Goal: Task Accomplishment & Management: Use online tool/utility

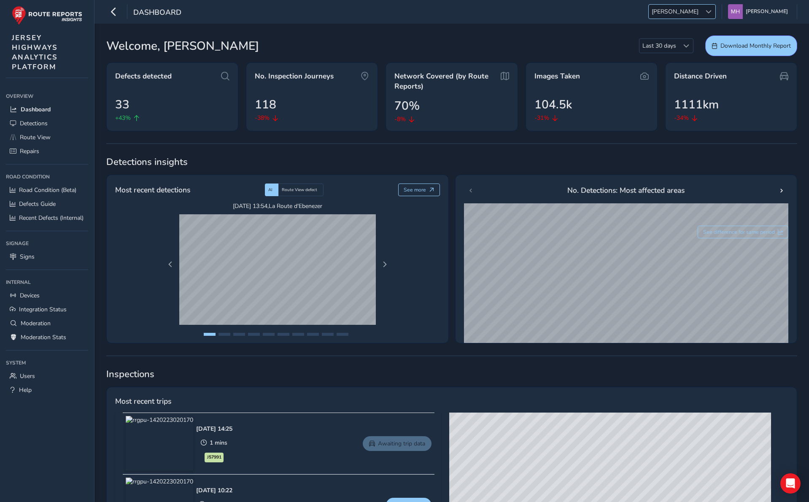
click at [701, 8] on span "JER" at bounding box center [675, 12] width 53 height 14
click at [703, 27] on li "ESS" at bounding box center [721, 27] width 59 height 14
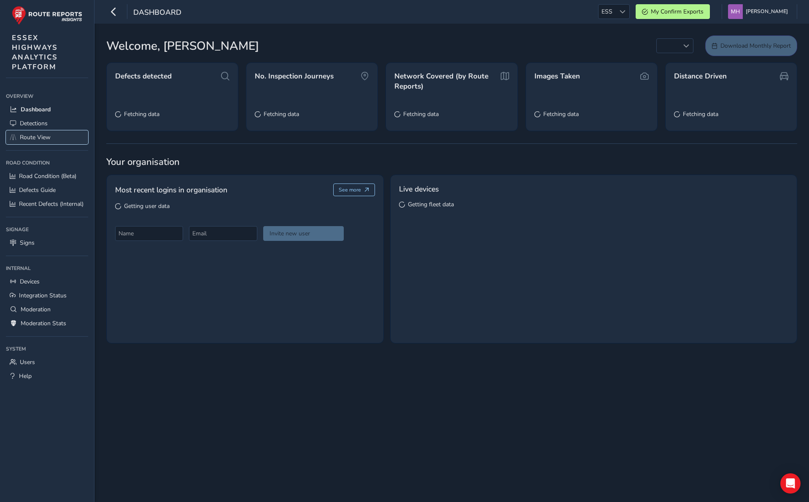
click at [40, 138] on span "Route View" at bounding box center [35, 137] width 31 height 8
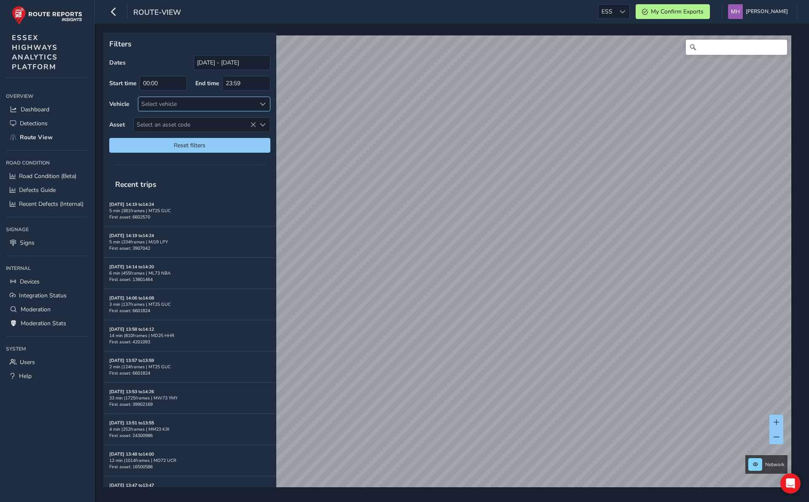
click at [220, 103] on div "Select vehicle" at bounding box center [197, 104] width 118 height 14
type input "MM"
click at [217, 138] on li "MM23 KJX" at bounding box center [204, 142] width 132 height 14
click at [188, 179] on div "Recent trips" at bounding box center [189, 184] width 173 height 22
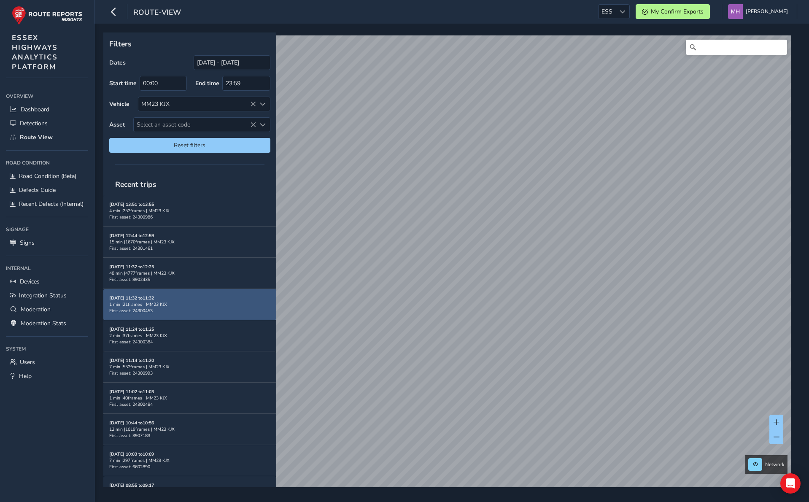
click at [189, 301] on div "1 min | 21 frames | MM23 KJX" at bounding box center [189, 304] width 161 height 6
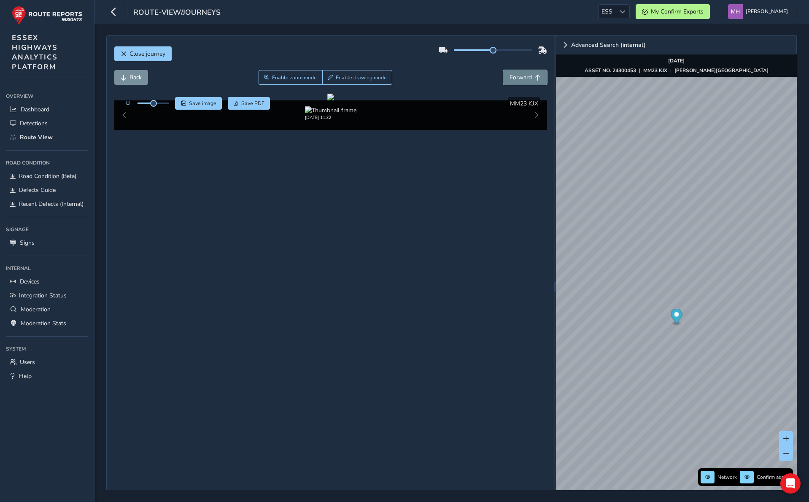
click at [517, 81] on span "Forward" at bounding box center [520, 77] width 22 height 8
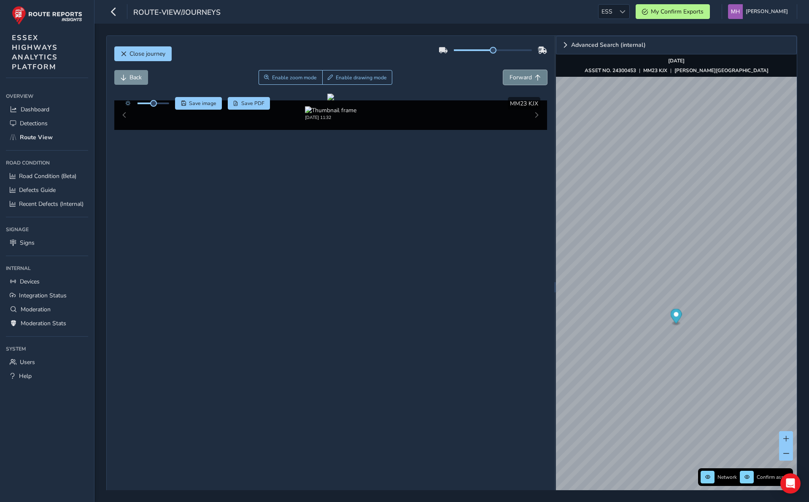
click at [517, 81] on span "Forward" at bounding box center [520, 77] width 22 height 8
click at [132, 80] on span "Back" at bounding box center [135, 77] width 12 height 8
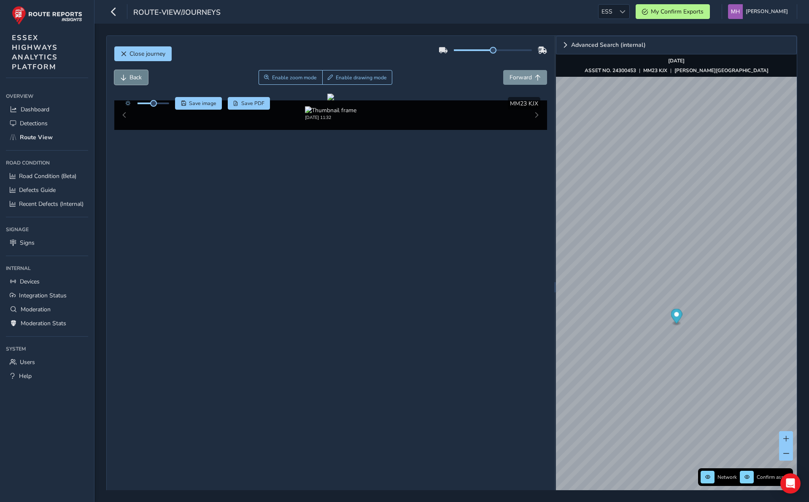
click at [132, 80] on span "Back" at bounding box center [135, 77] width 12 height 8
click at [145, 56] on span "Close journey" at bounding box center [147, 54] width 36 height 8
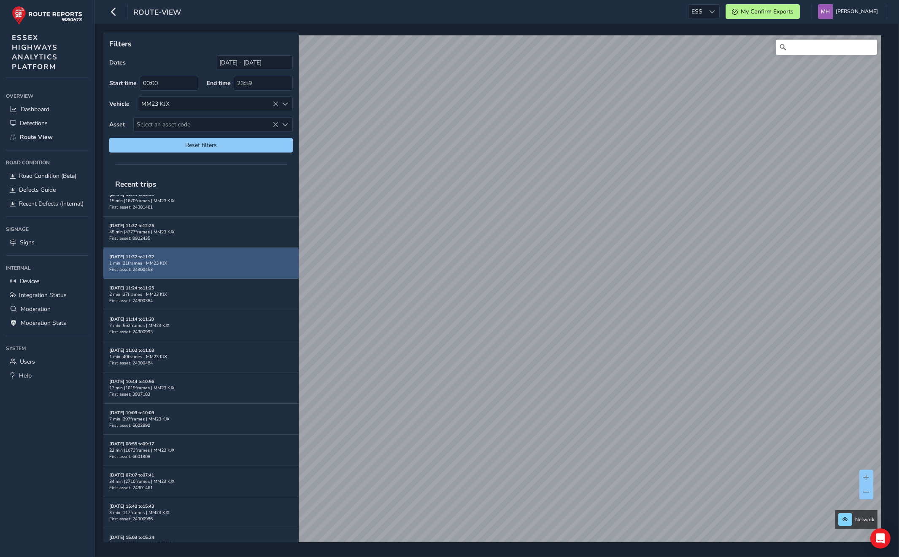
scroll to position [10, 0]
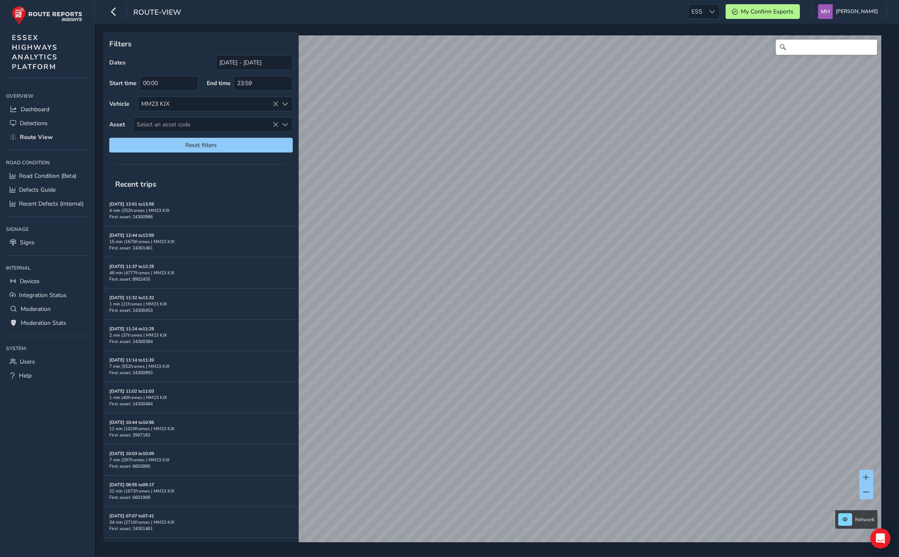
click at [110, 167] on div at bounding box center [200, 165] width 195 height 12
click at [229, 258] on div "Sep 01, 11:37 to 12:25 48 min | 4777 frames | MM23 KJX First asset: 8902435" at bounding box center [200, 273] width 183 height 31
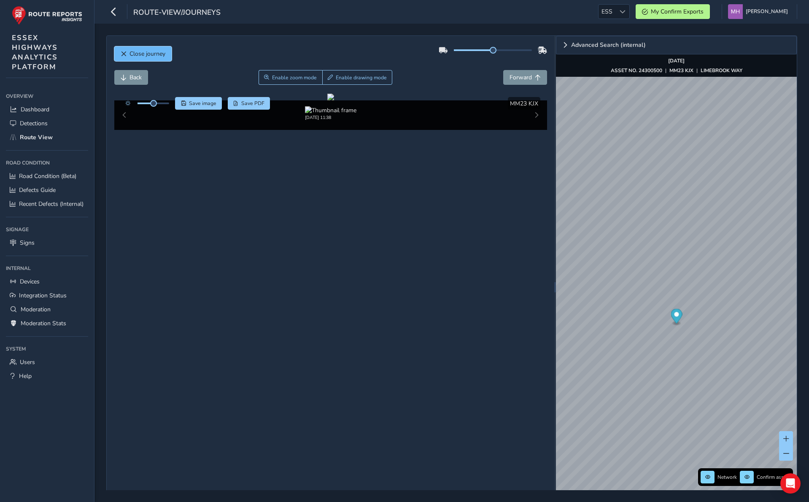
click at [131, 52] on span "Close journey" at bounding box center [147, 54] width 36 height 8
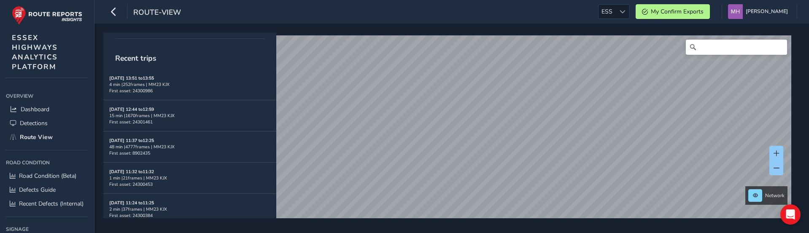
click at [232, 35] on div at bounding box center [189, 38] width 173 height 12
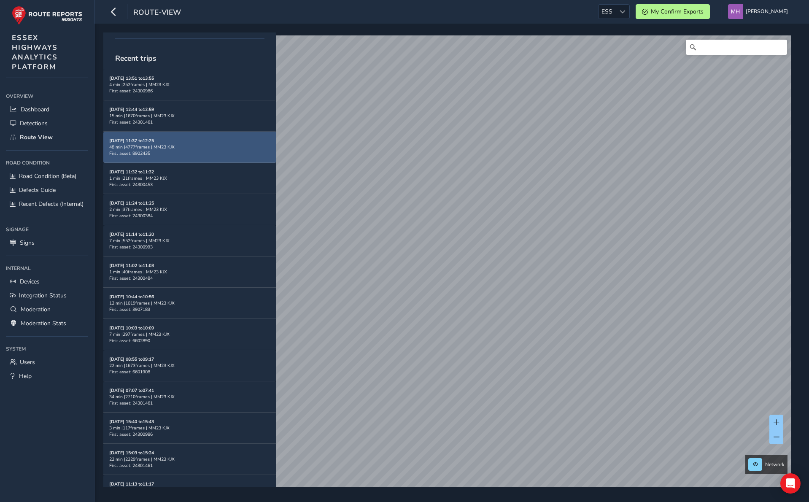
click at [209, 144] on div "48 min | 4777 frames | MM23 KJX" at bounding box center [189, 147] width 161 height 6
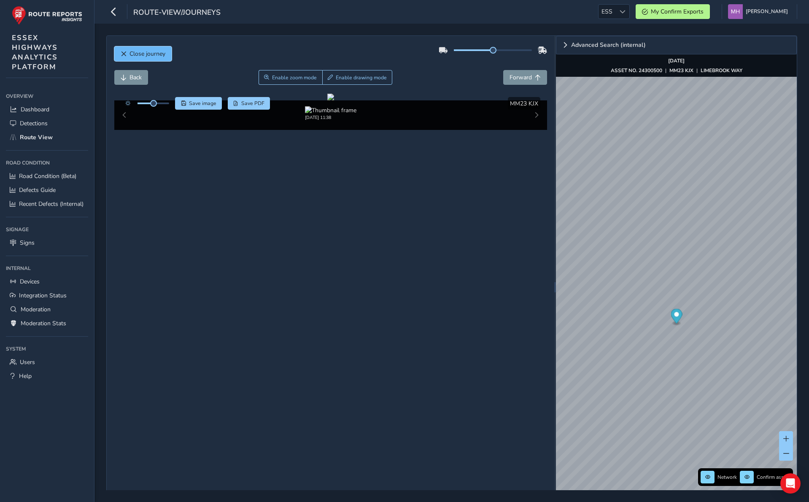
click at [147, 60] on button "Close journey" at bounding box center [142, 53] width 57 height 15
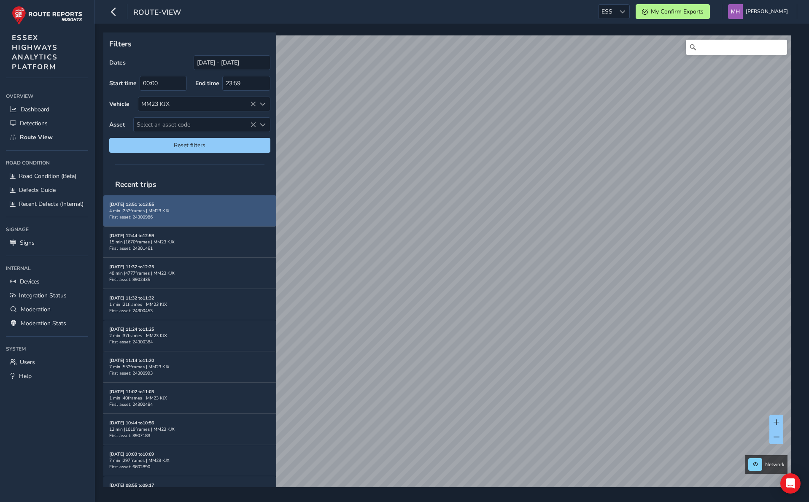
click at [179, 213] on div "Sep 01, 13:51 to 13:55 4 min | 252 frames | MM23 KJX First asset: 24300986" at bounding box center [189, 210] width 161 height 19
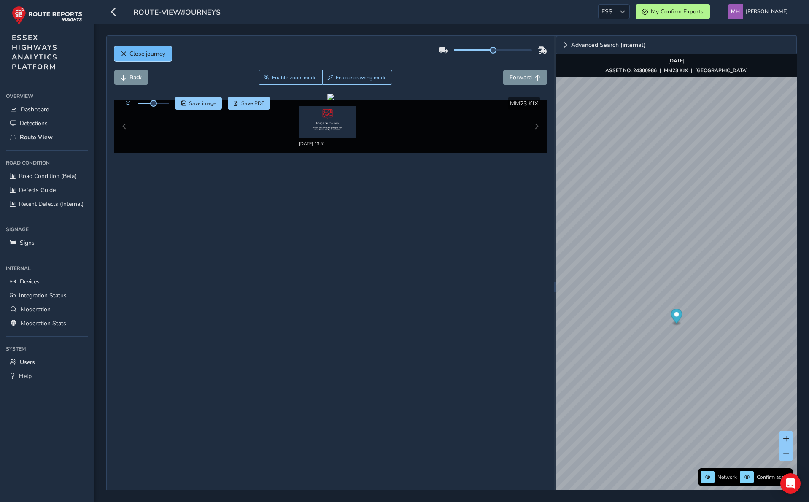
click at [150, 51] on span "Close journey" at bounding box center [147, 54] width 36 height 8
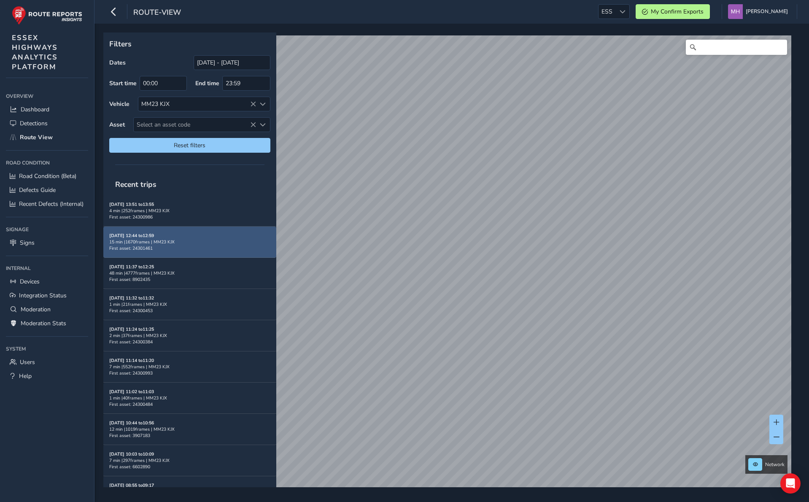
click at [161, 240] on div "15 min | 1670 frames | MM23 KJX" at bounding box center [189, 242] width 161 height 6
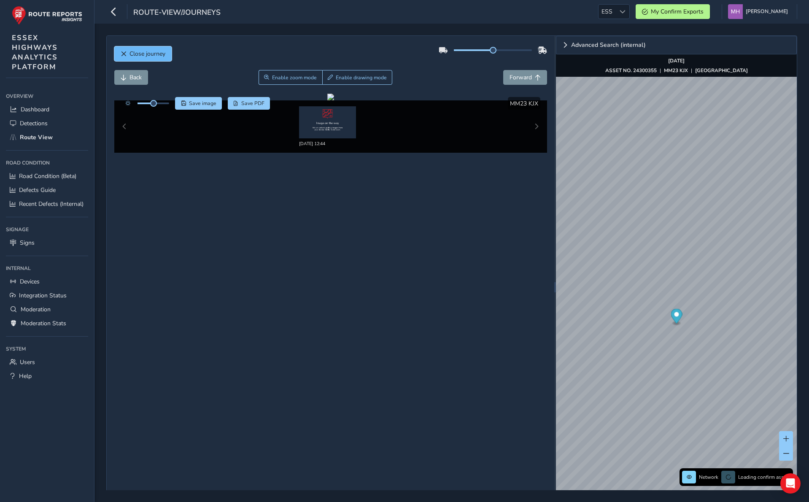
click at [141, 54] on span "Close journey" at bounding box center [147, 54] width 36 height 8
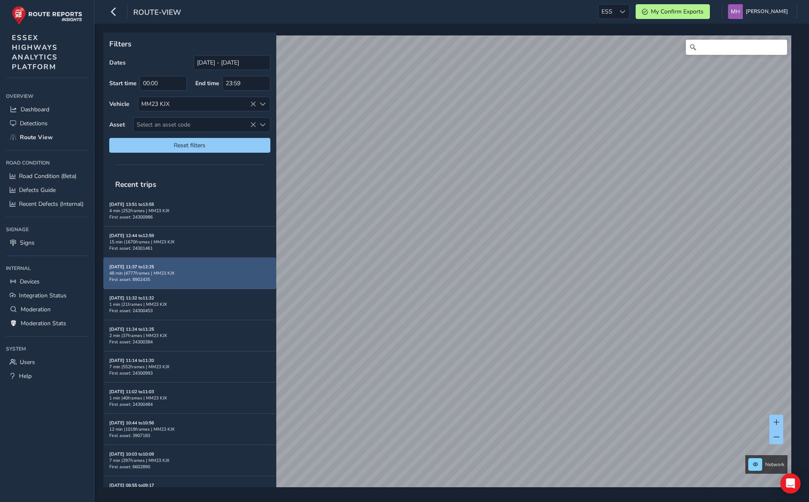
click at [174, 270] on div "48 min | 4777 frames | MM23 KJX" at bounding box center [189, 273] width 161 height 6
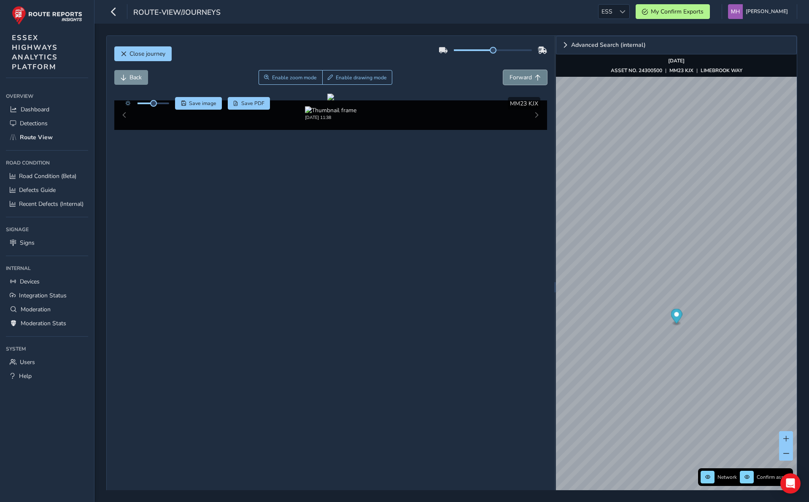
click at [514, 78] on span "Forward" at bounding box center [520, 77] width 22 height 8
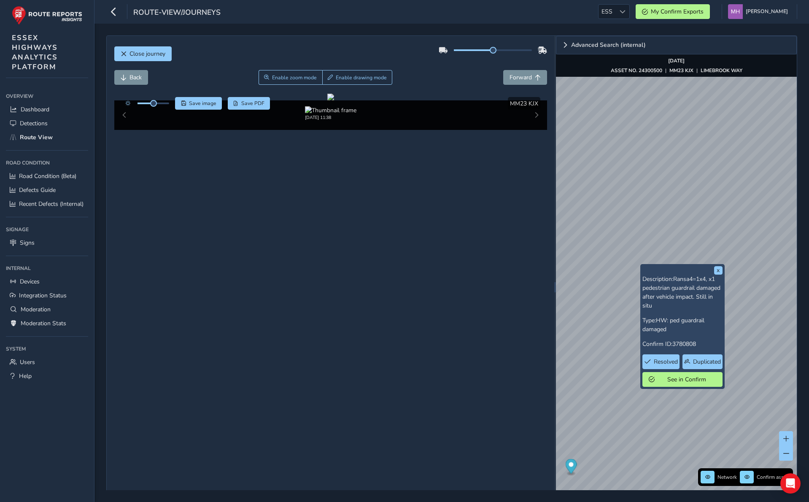
click at [662, 333] on div "x Description: Ransa4=1x4, x1 pedestrian guardrail damaged after vehicle impact…" at bounding box center [676, 287] width 241 height 502
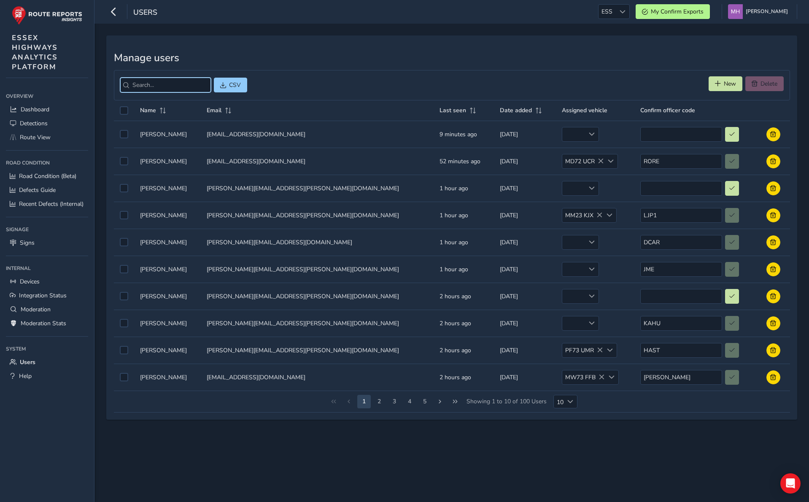
click at [171, 83] on input "search" at bounding box center [165, 85] width 91 height 15
paste input "Louise Parker"
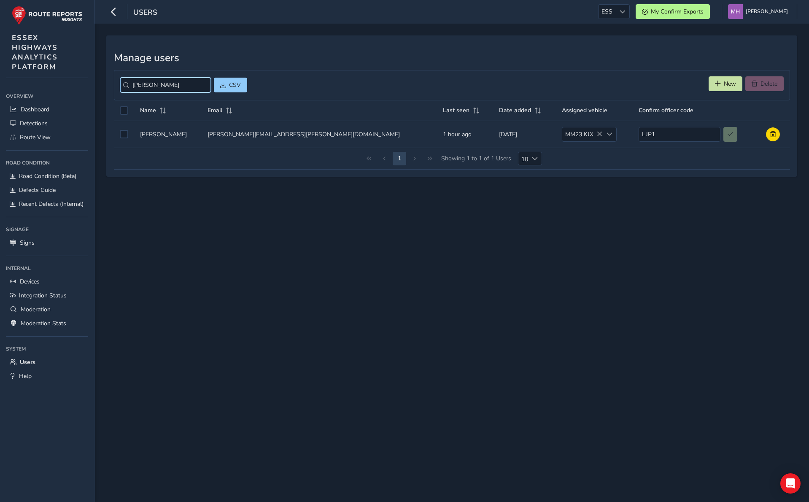
type input "Louise Parker"
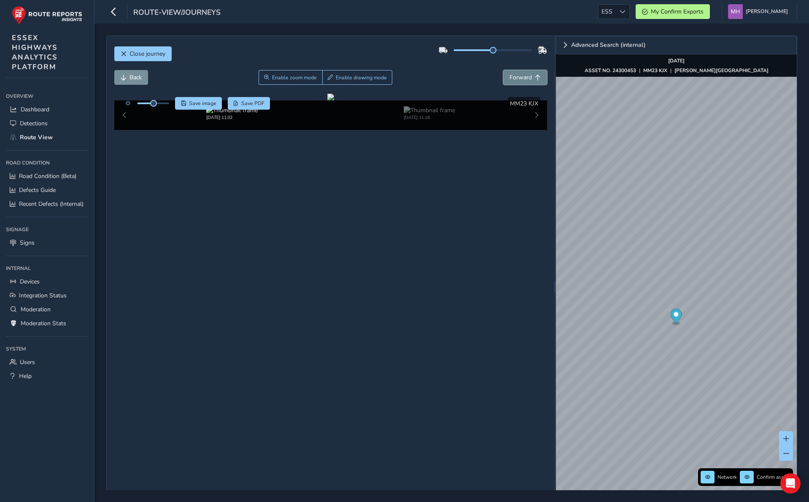
click at [533, 75] on button "Forward" at bounding box center [525, 77] width 44 height 15
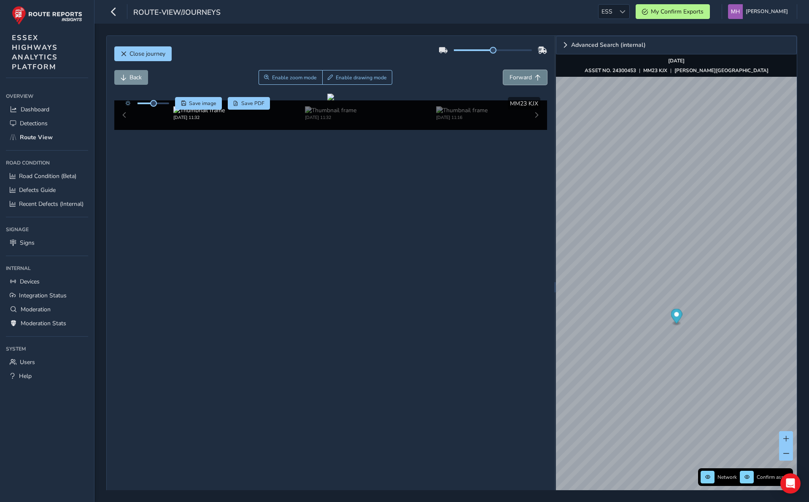
click at [533, 75] on button "Forward" at bounding box center [525, 77] width 44 height 15
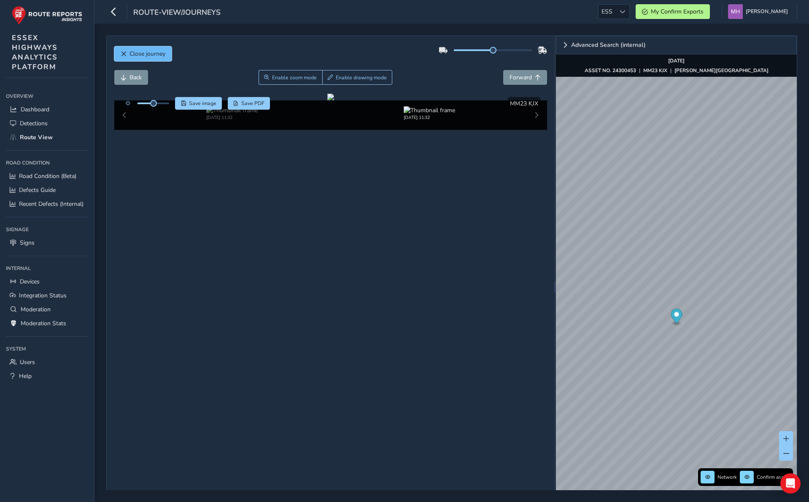
click at [144, 53] on span "Close journey" at bounding box center [147, 54] width 36 height 8
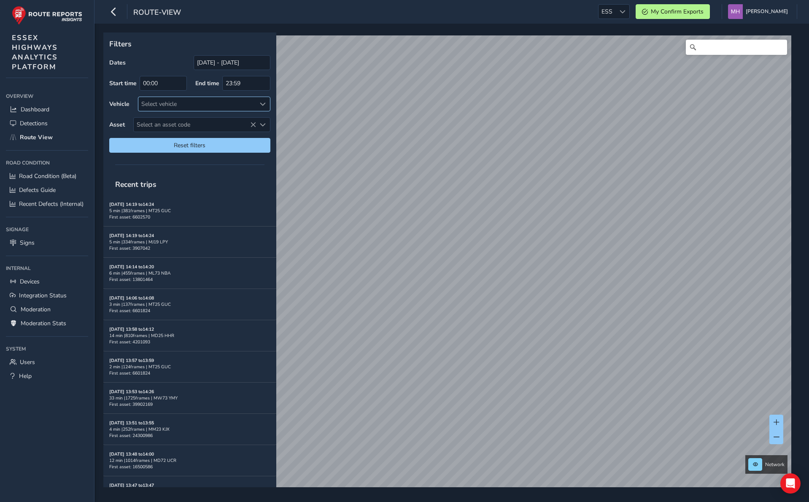
click at [197, 104] on div "Select vehicle" at bounding box center [197, 104] width 118 height 14
type input "mm"
click at [185, 141] on li "MM23 KJX" at bounding box center [204, 142] width 132 height 14
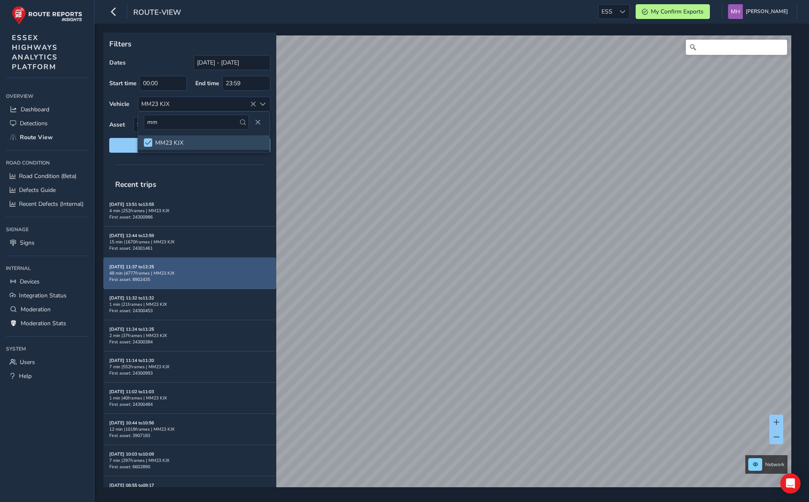
click at [151, 266] on strong "Sep 01, 11:37 to 12:25" at bounding box center [131, 267] width 45 height 6
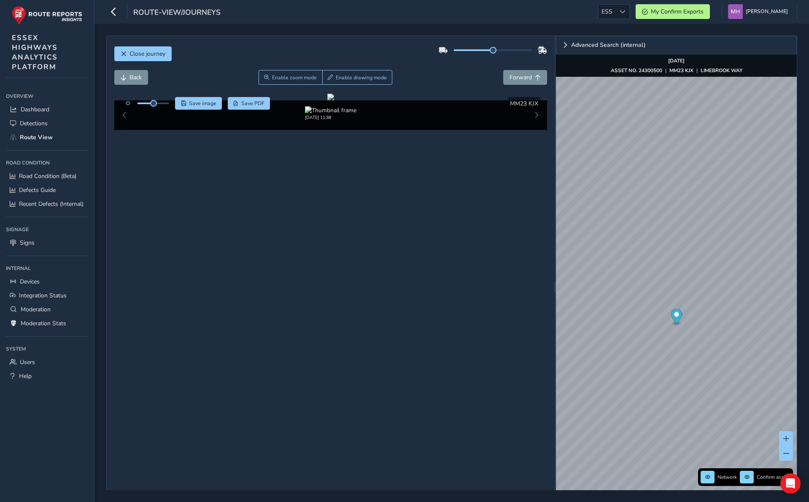
click at [382, 443] on div "Close journey Back Enable zoom mode Enable drawing mode Forward Click and Drag …" at bounding box center [330, 287] width 447 height 502
click at [518, 82] on button "Forward" at bounding box center [525, 77] width 44 height 15
click at [520, 81] on button "Forward" at bounding box center [525, 77] width 44 height 15
click at [527, 78] on span "Forward" at bounding box center [520, 77] width 22 height 8
click at [525, 79] on span "Forward" at bounding box center [520, 77] width 22 height 8
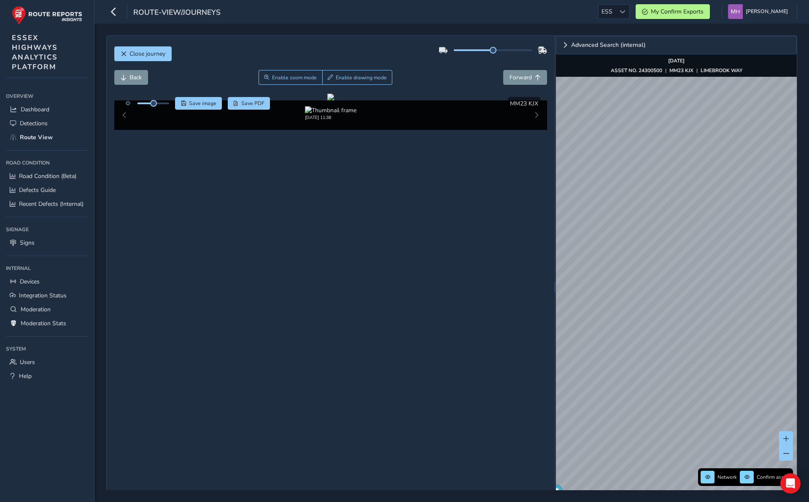
click at [552, 299] on div "Close journey Back Enable zoom mode Enable drawing mode Forward Click and Drag …" at bounding box center [451, 286] width 691 height 503
click at [710, 475] on span at bounding box center [707, 476] width 5 height 5
click at [747, 477] on span at bounding box center [746, 476] width 5 height 5
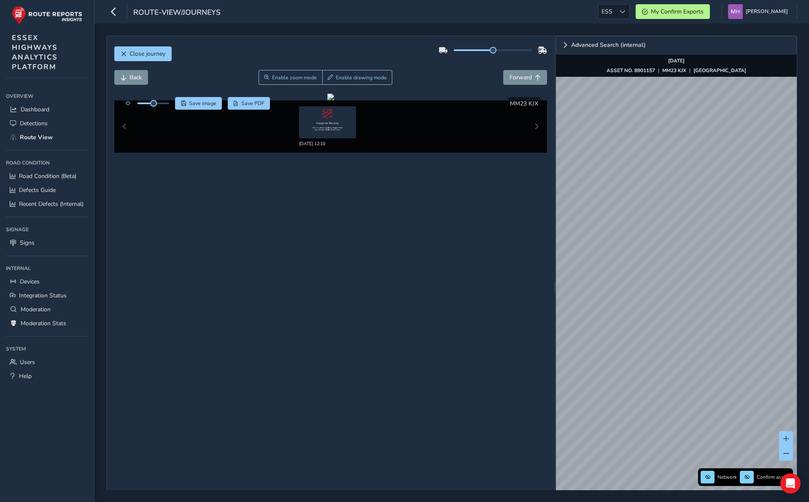
click at [599, 61] on div "Advanced Search (internal) Network Confirm assets Sep 01 2025 ASSET NO. 8901157…" at bounding box center [676, 287] width 241 height 502
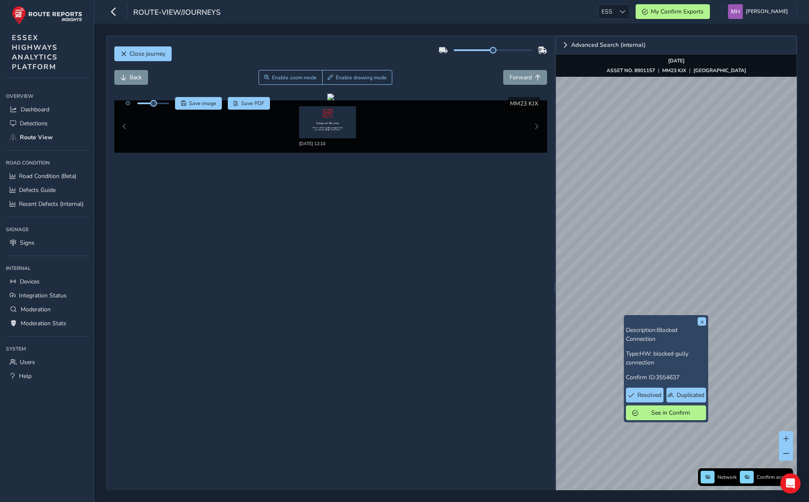
click at [704, 29] on div "Close journey Back Enable zoom mode Enable drawing mode Forward Click and Drag …" at bounding box center [451, 263] width 714 height 478
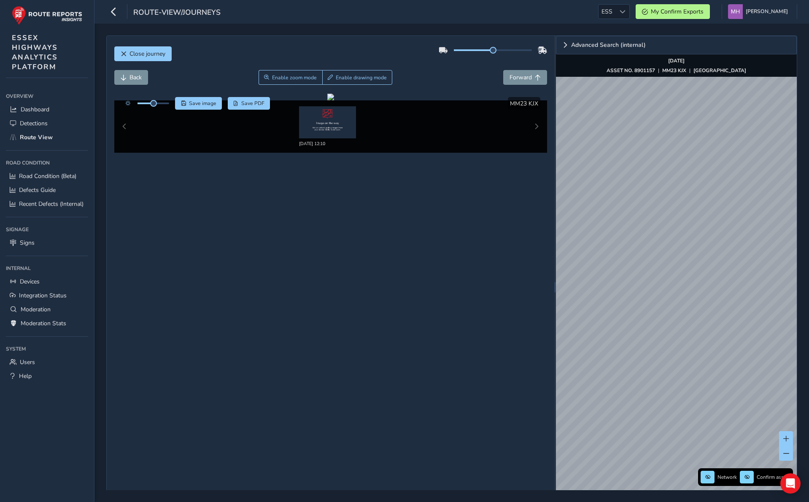
click at [796, 65] on div "Advanced Search (internal) Network Confirm assets Sep 01 2025 ASSET NO. 8901157…" at bounding box center [676, 287] width 241 height 502
click at [551, 143] on div "Close journey Back Enable zoom mode Enable drawing mode Forward Click and Drag …" at bounding box center [451, 286] width 691 height 503
click at [629, 218] on div "x" at bounding box center [669, 227] width 84 height 18
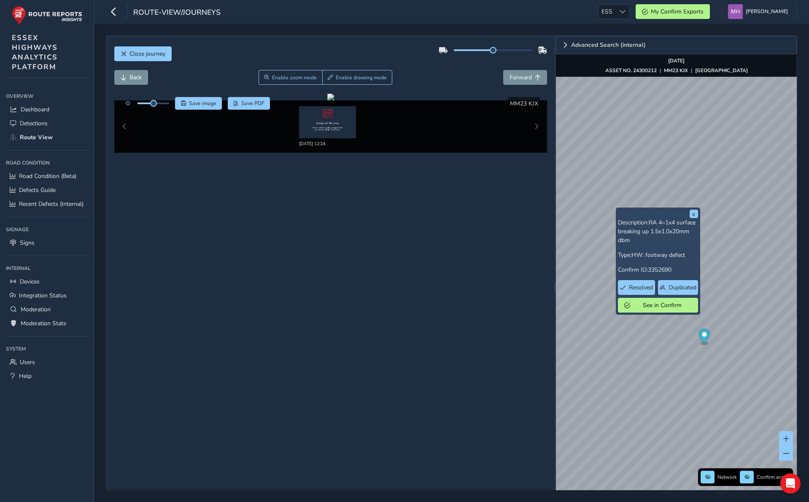
click at [689, 272] on div "x Description: RA 4=1x4 surface breaking up 1.5x1.0x20mm dbm Type: HW: footway …" at bounding box center [676, 287] width 241 height 502
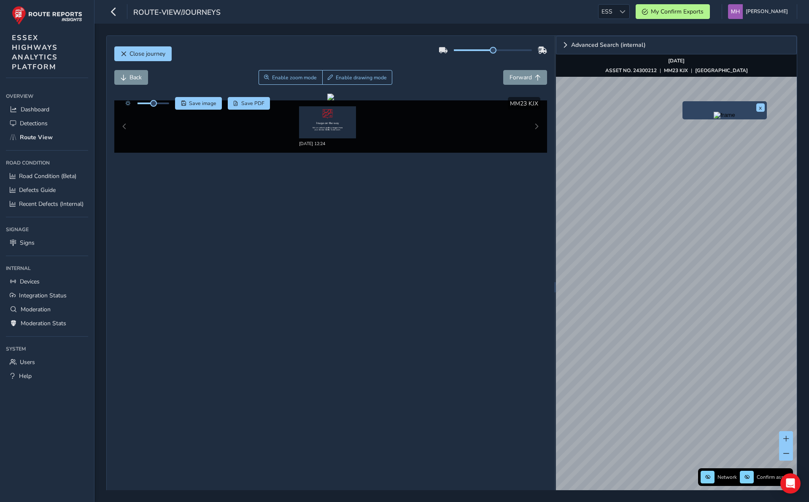
click at [714, 118] on img "Preview frame" at bounding box center [724, 115] width 21 height 7
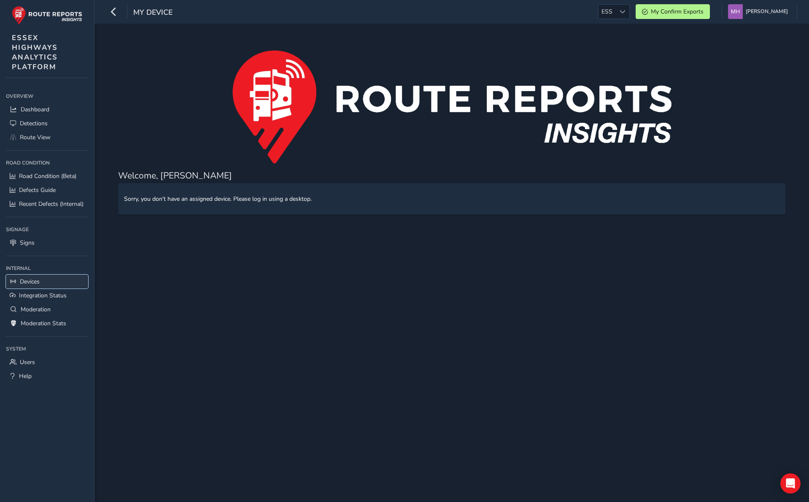
click at [31, 283] on span "Devices" at bounding box center [30, 281] width 20 height 8
